Goal: Task Accomplishment & Management: Use online tool/utility

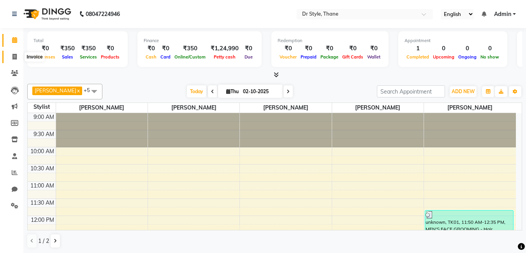
click at [15, 55] on icon at bounding box center [14, 57] width 4 height 6
select select "service"
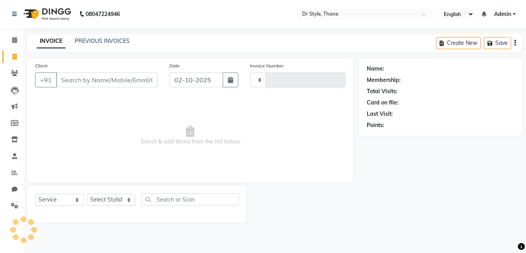
type input "1535"
select select "7832"
click at [16, 40] on icon at bounding box center [14, 40] width 5 height 6
